Goal: Task Accomplishment & Management: Use online tool/utility

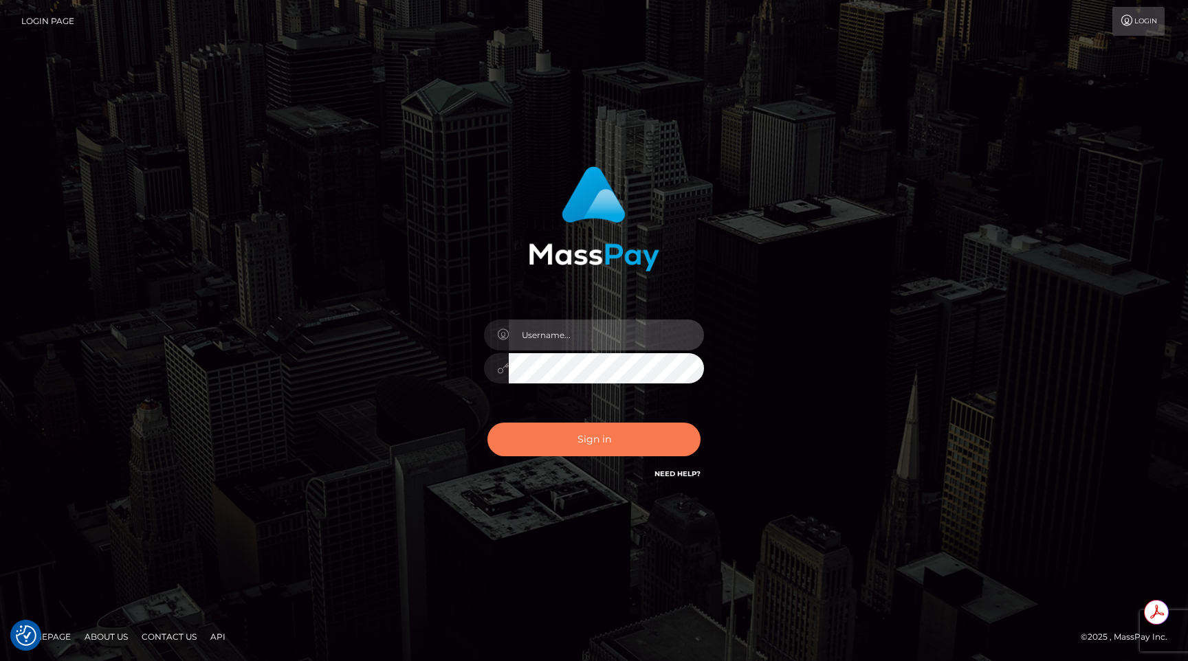
type input "egblue"
click at [567, 448] on button "Sign in" at bounding box center [593, 440] width 213 height 34
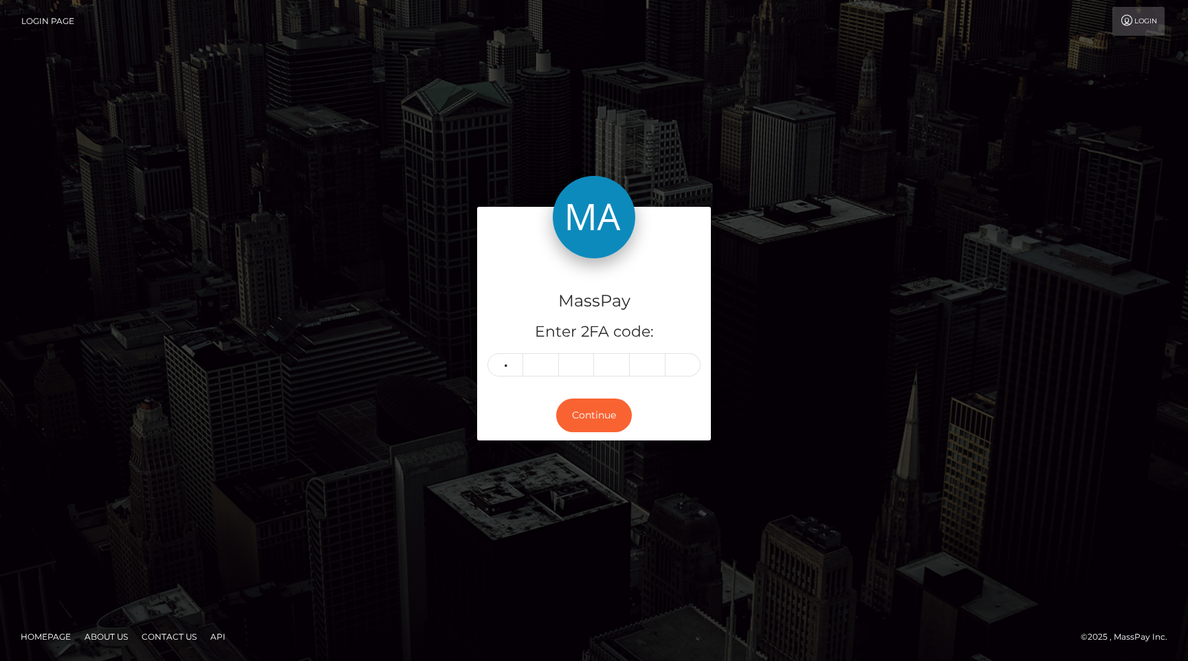
type input "0"
type input "8"
type input "6"
type input "8"
type input "7"
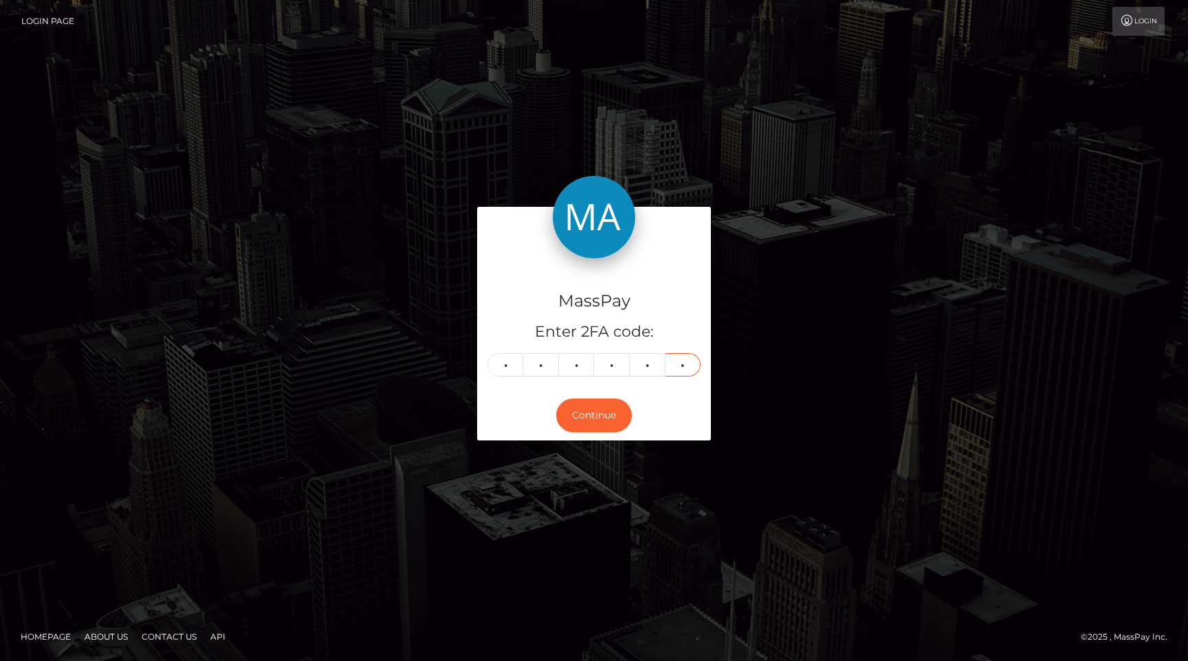
type input "1"
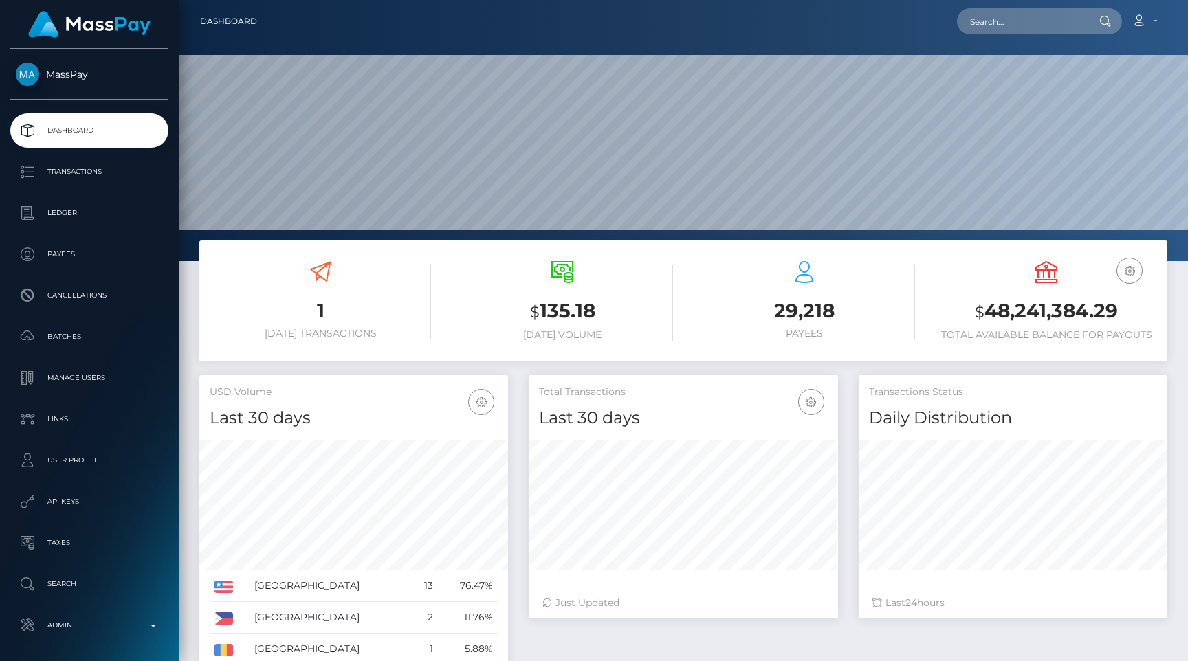
scroll to position [243, 309]
click at [1019, 14] on input "text" at bounding box center [1021, 21] width 129 height 26
paste input "5389c826-a486-11f0-bd75-060e06e9f077"
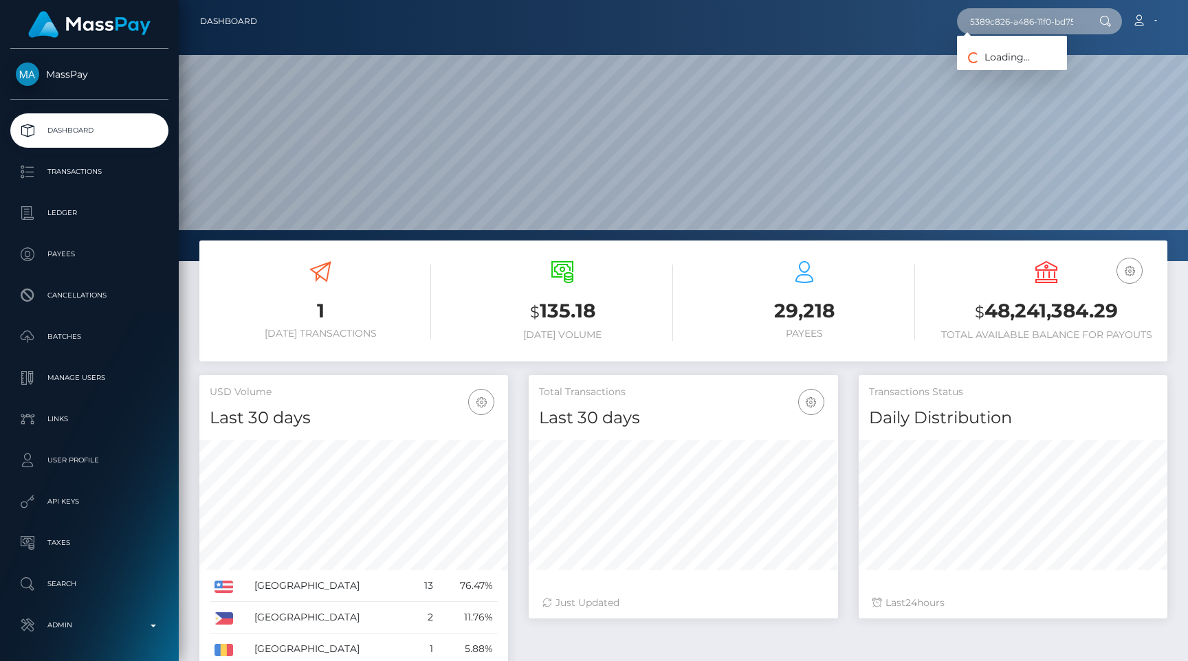
scroll to position [0, 72]
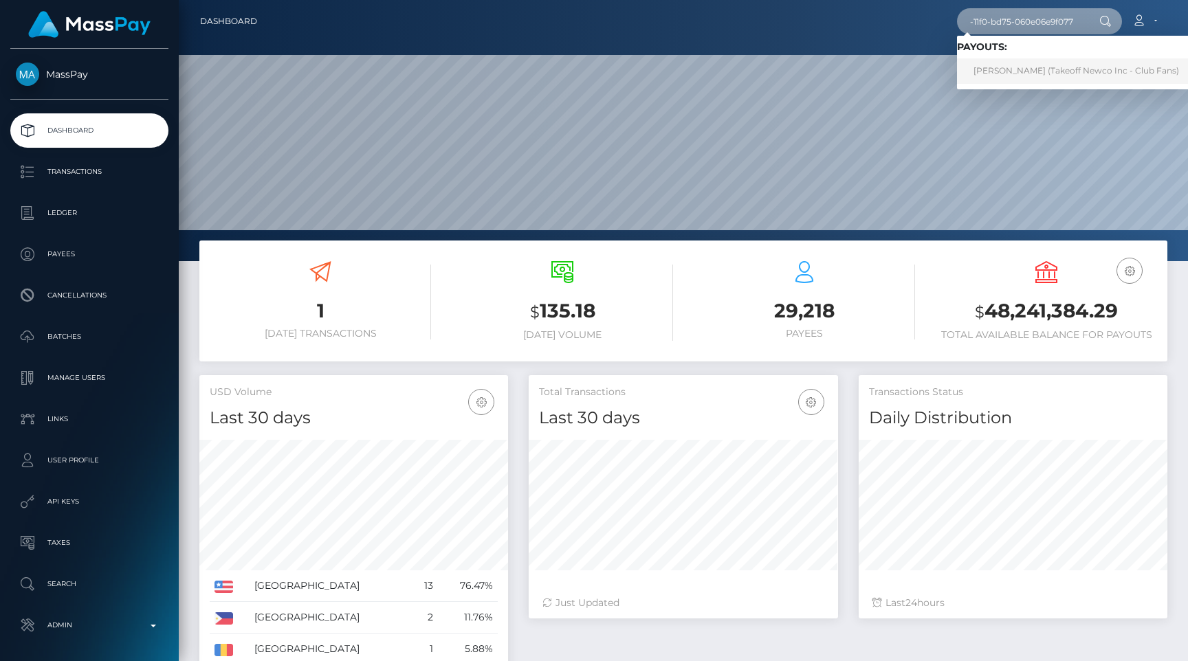
type input "5389c826-a486-11f0-bd75-060e06e9f077"
click at [1023, 65] on link "MIKAYLA LEIGH BIWER (Takeoff Newco Inc - Club Fans)" at bounding box center [1076, 70] width 239 height 25
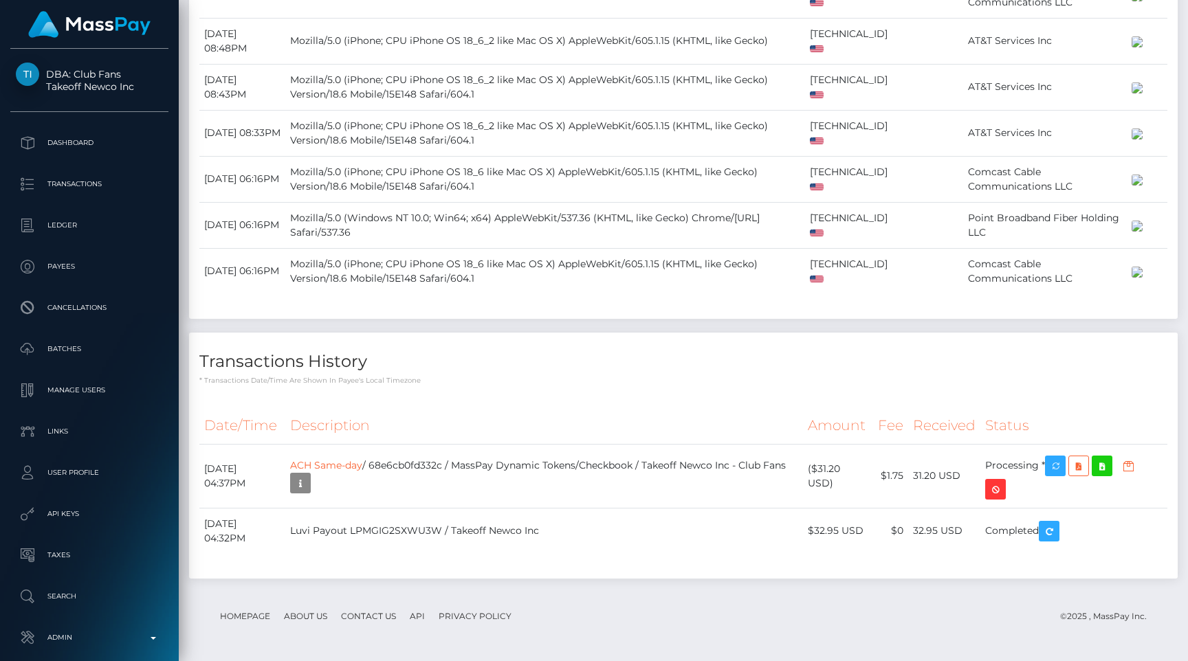
scroll to position [2357, 0]
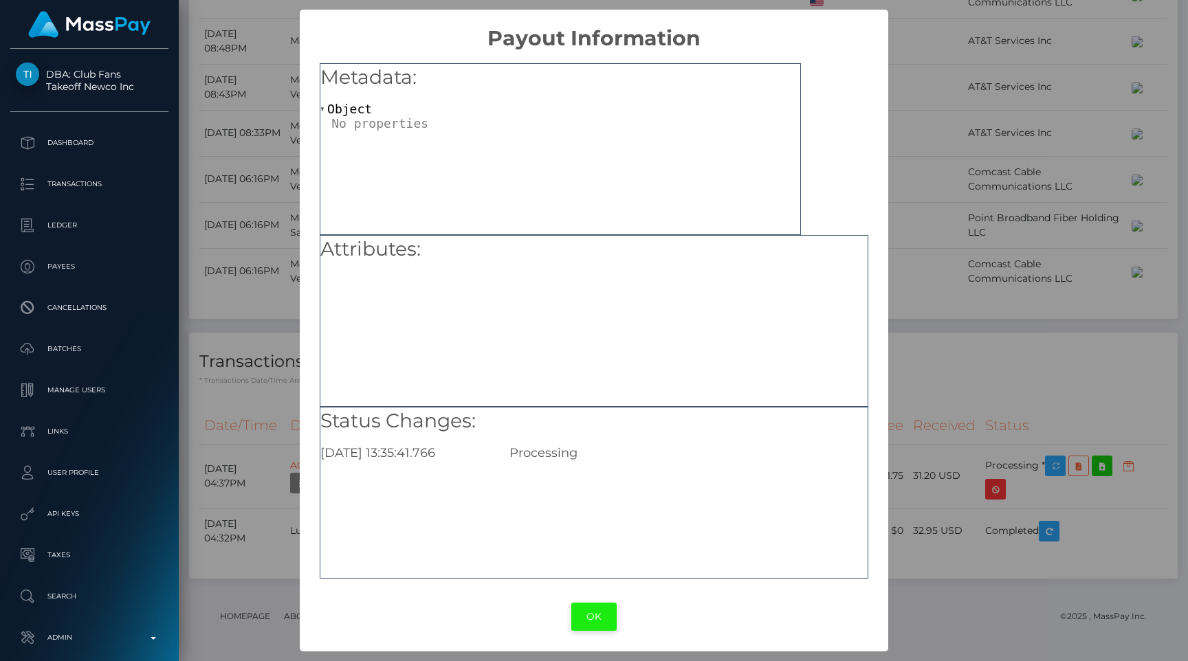
click at [577, 603] on button "OK" at bounding box center [593, 617] width 45 height 28
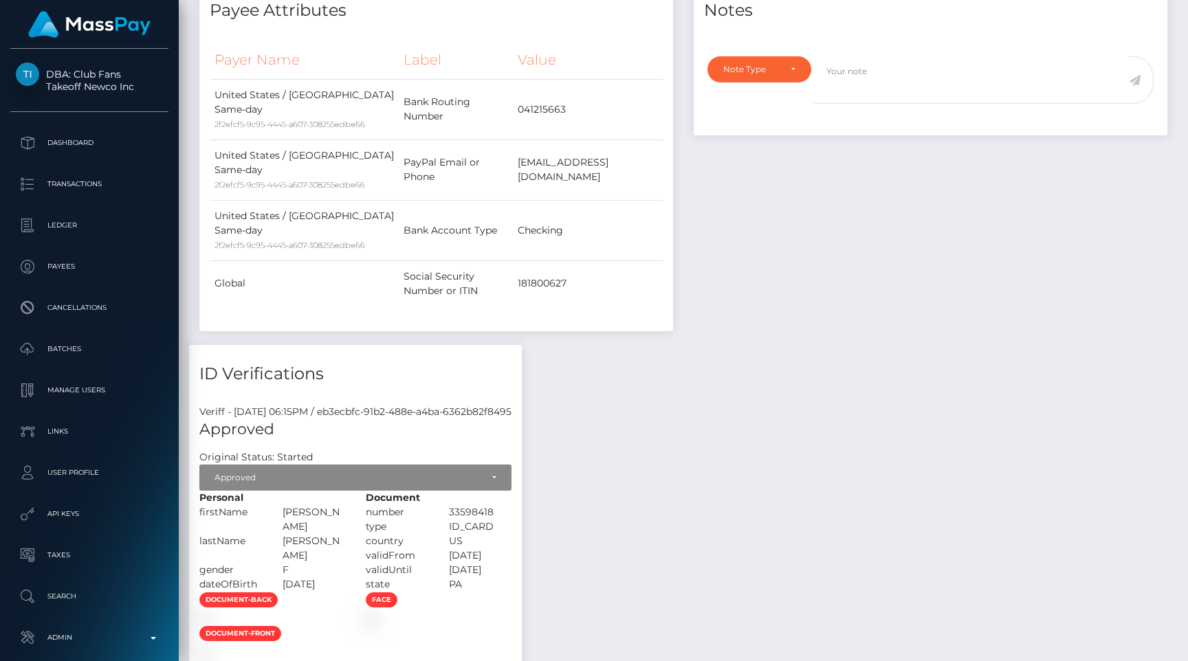
scroll to position [673, 0]
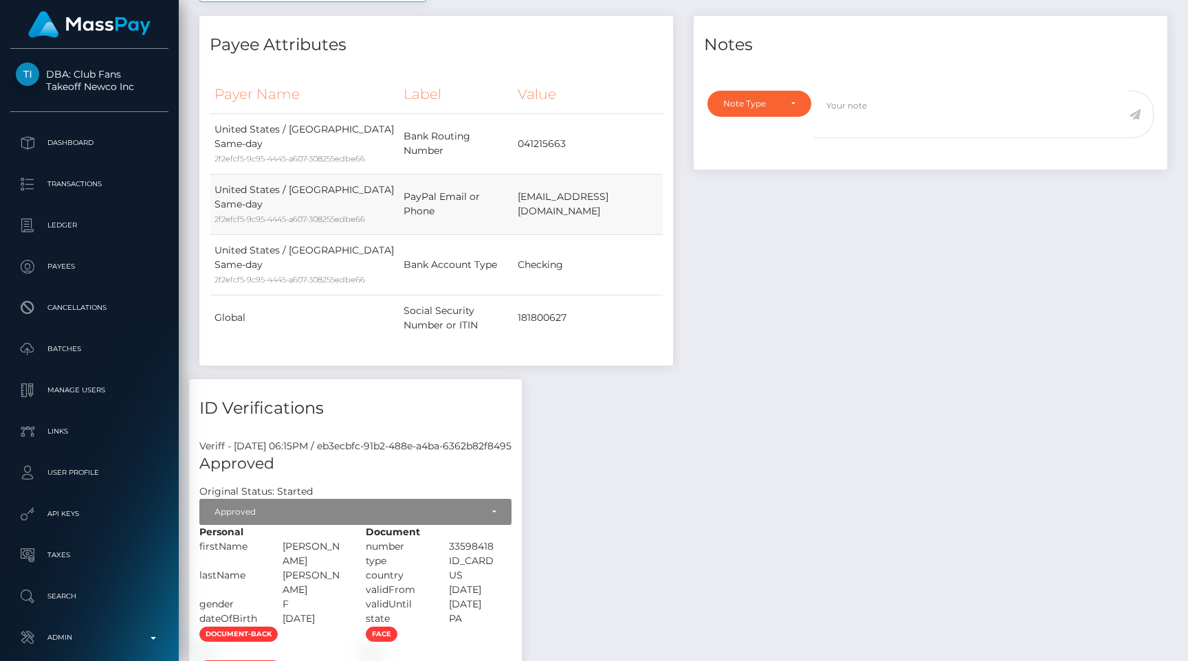
drag, startPoint x: 496, startPoint y: 207, endPoint x: 375, endPoint y: 201, distance: 121.8
click at [399, 201] on td "PayPal Email or Phone" at bounding box center [456, 204] width 114 height 60
copy td "PayPal Email or Phone"
click at [755, 216] on div "Notes Note Type Compliance Clear Compliance General Note Type" at bounding box center [930, 197] width 494 height 363
